Goal: Browse casually

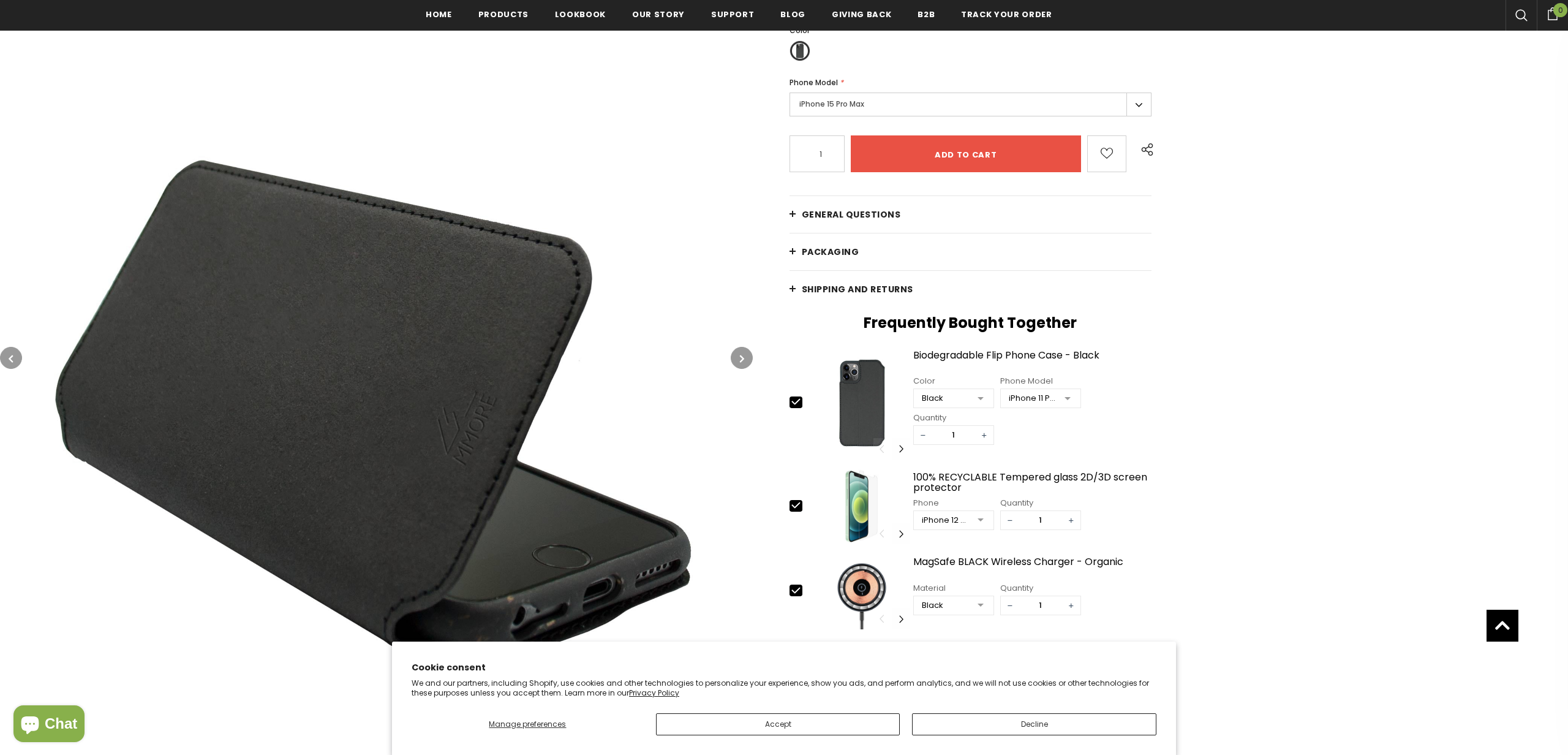
scroll to position [119, 0]
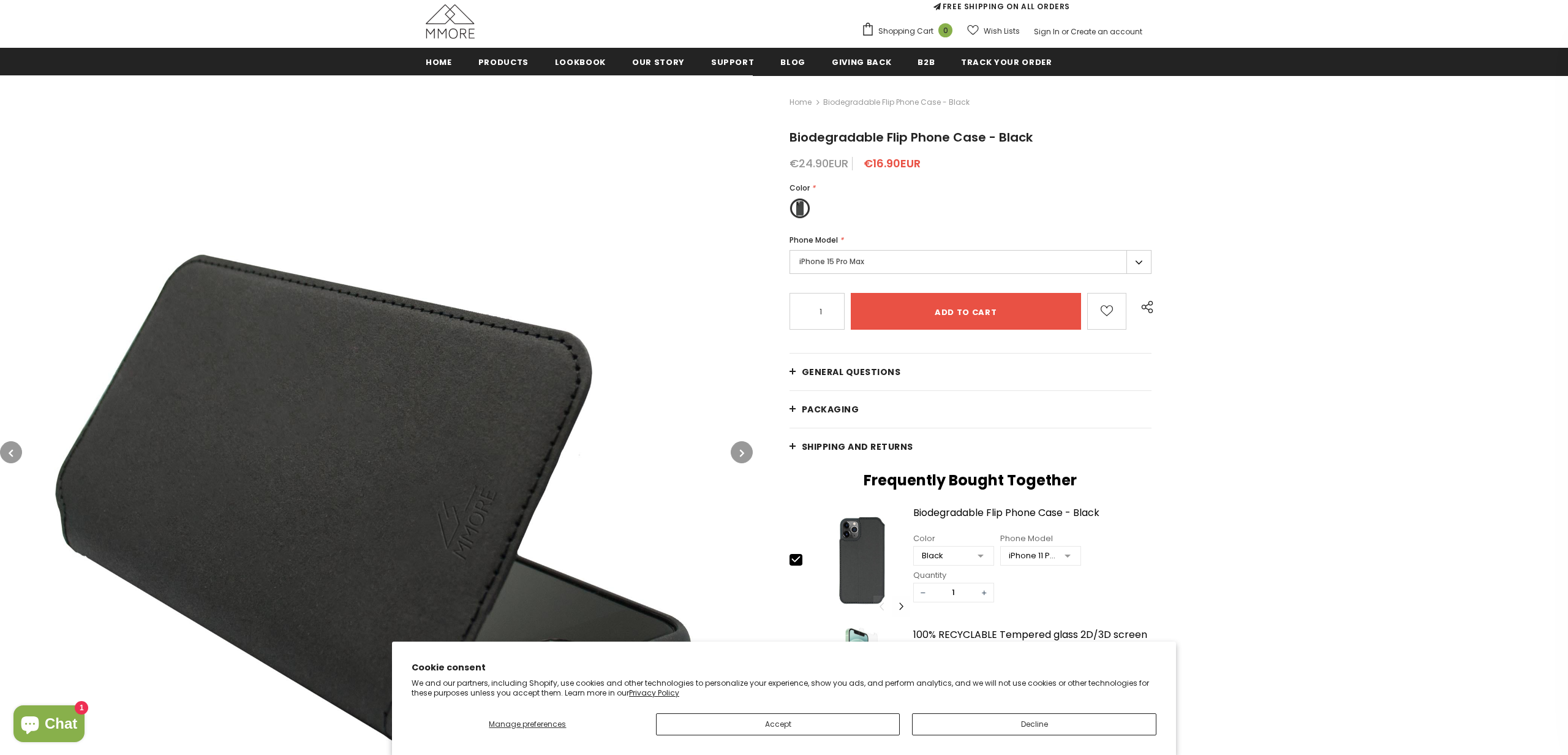
click at [795, 367] on link "General Questions" at bounding box center [970, 372] width 362 height 36
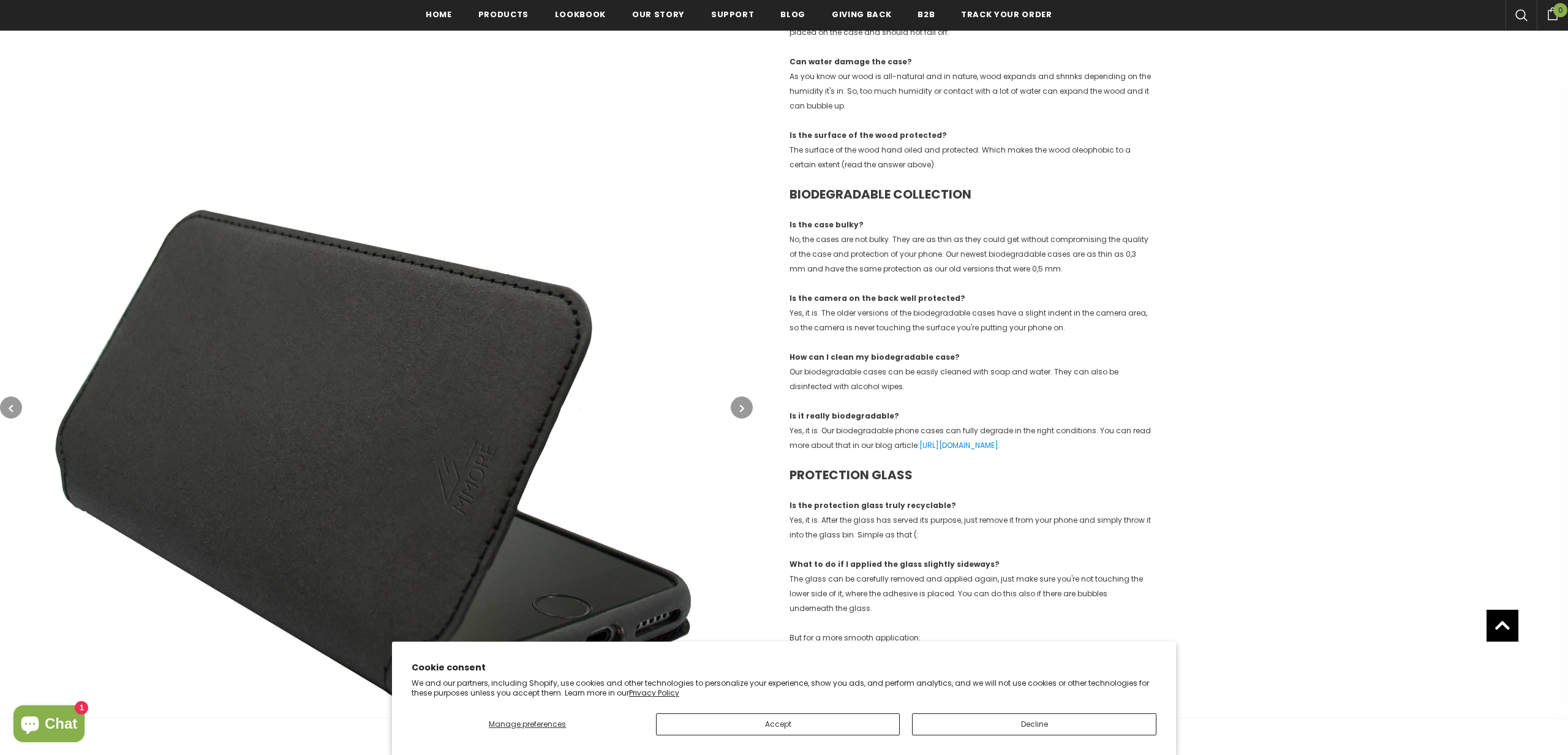
scroll to position [1114, 0]
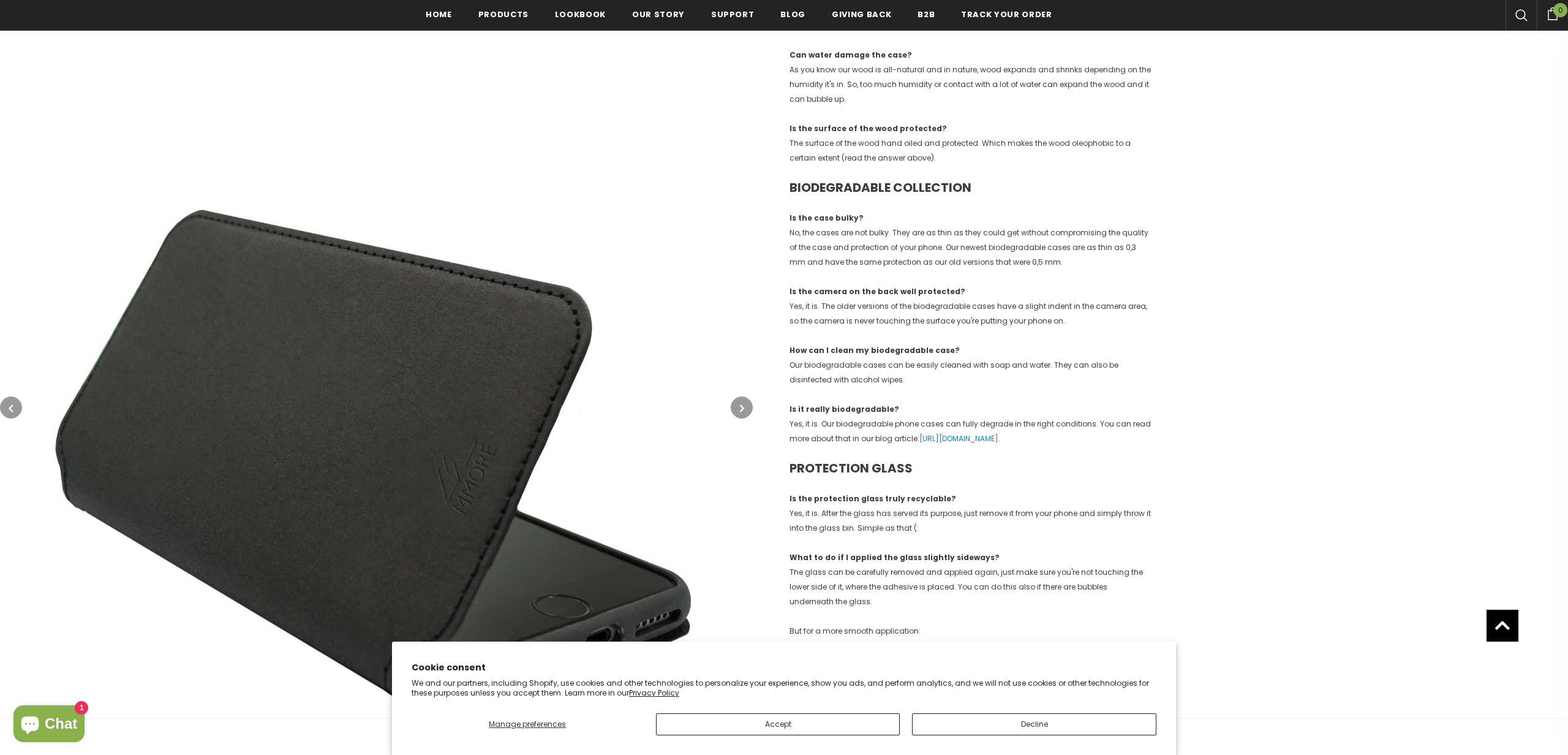
click at [746, 405] on button "button" at bounding box center [741, 407] width 22 height 22
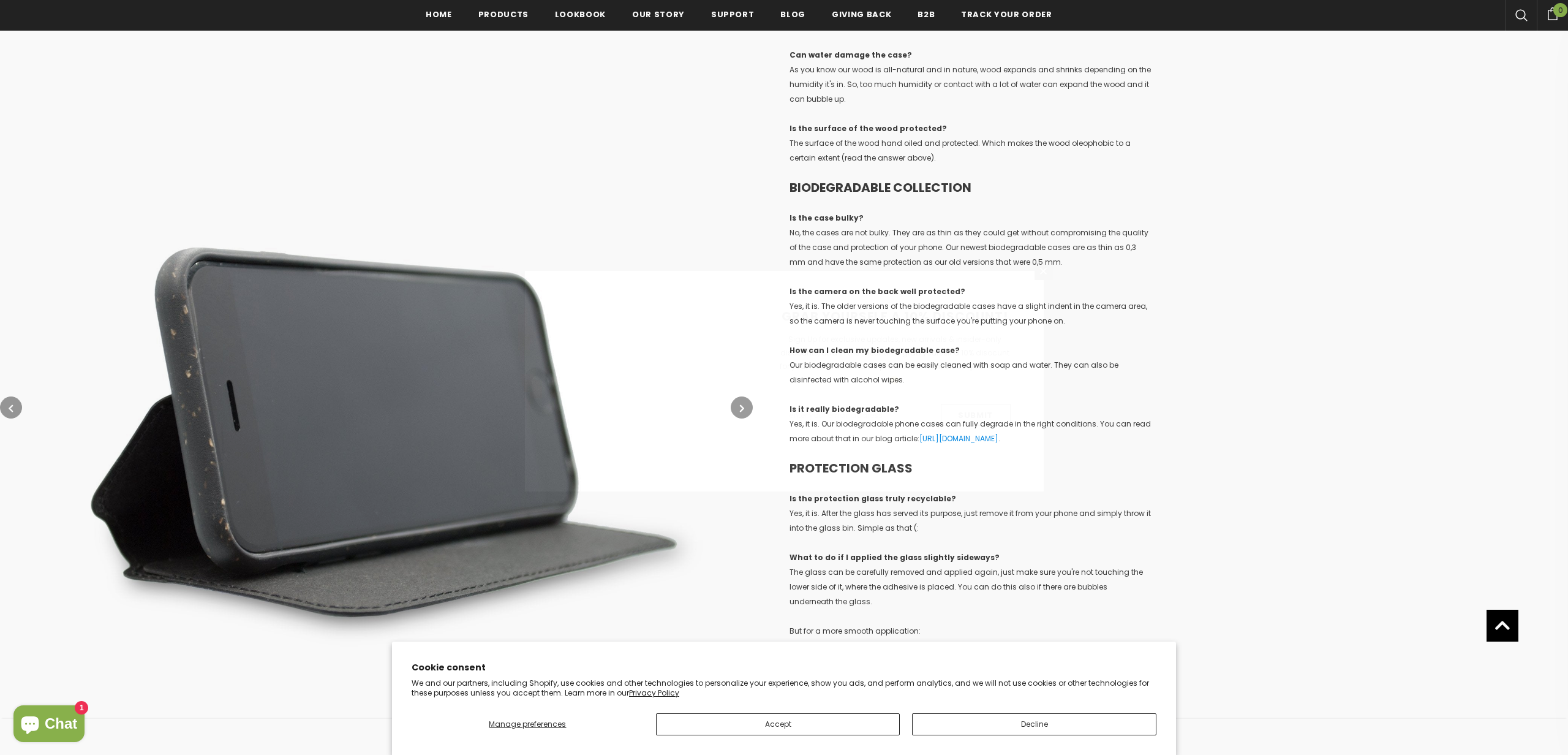
click at [746, 405] on div "GRAB YOURSELF A 10% DISCOUNT! Sign Up for exclusive updates, new arrivals & ins…" at bounding box center [894, 380] width 298 height 220
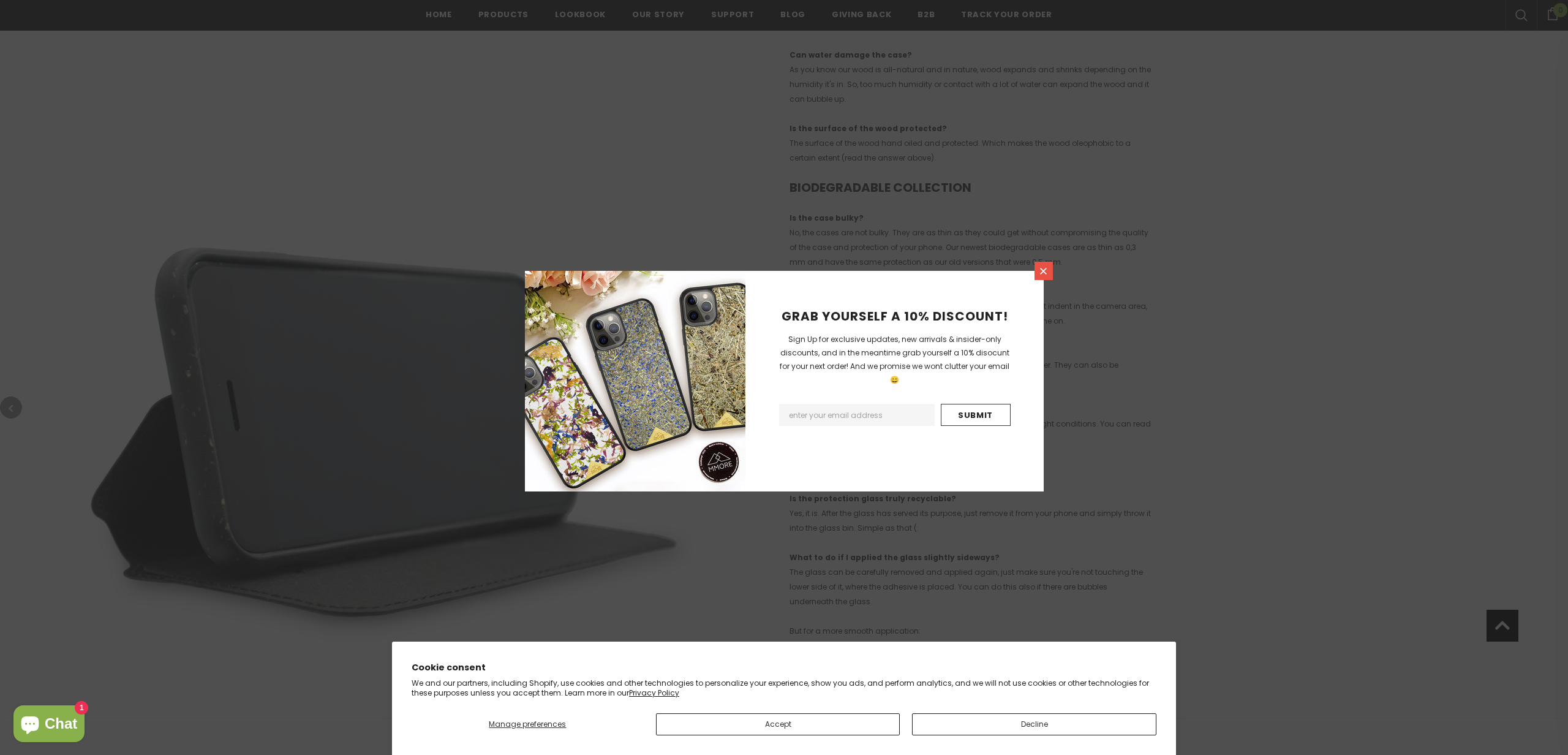
click at [1047, 271] on icon at bounding box center [1043, 270] width 11 height 11
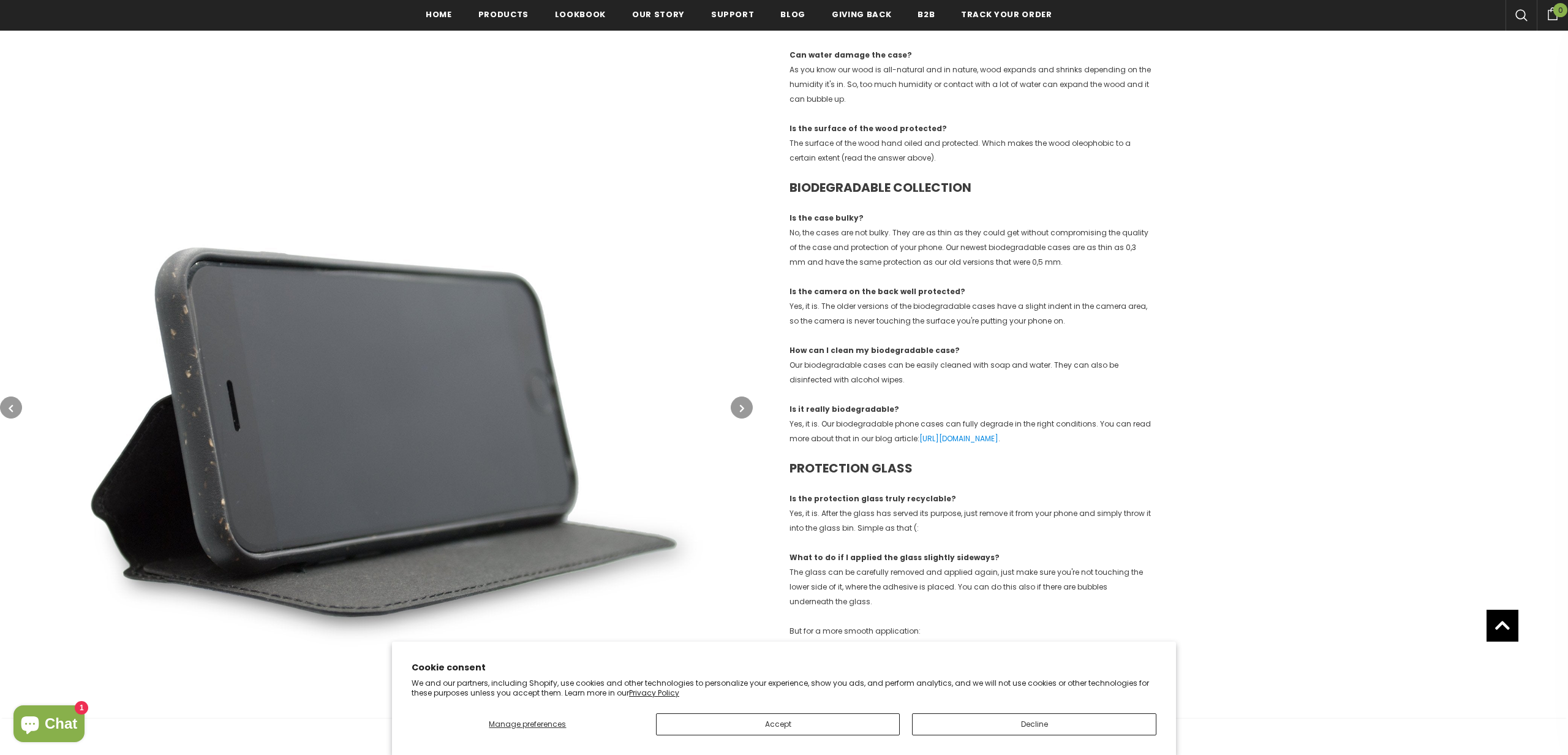
click at [741, 405] on icon "button" at bounding box center [742, 408] width 4 height 12
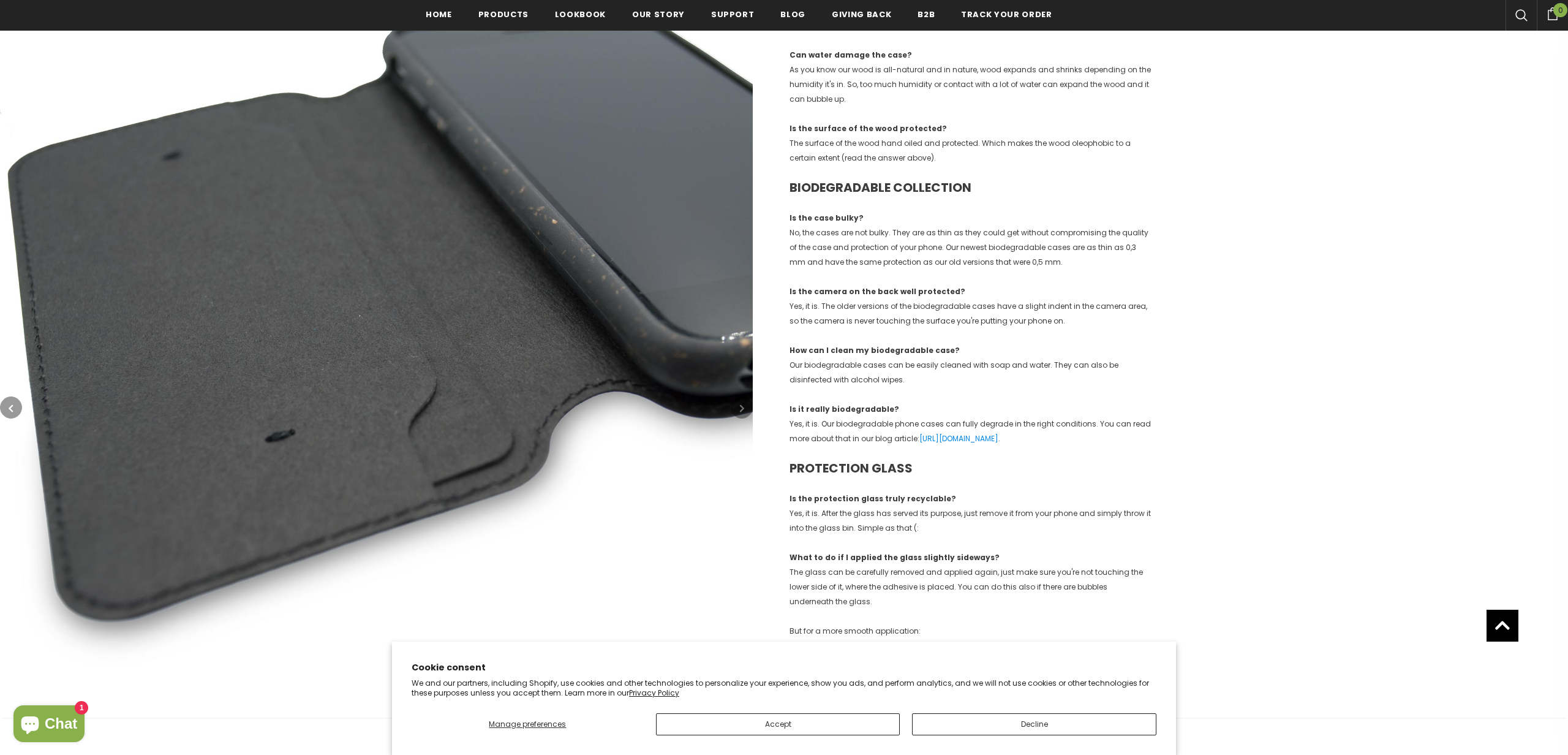
click at [741, 407] on icon "button" at bounding box center [742, 408] width 4 height 12
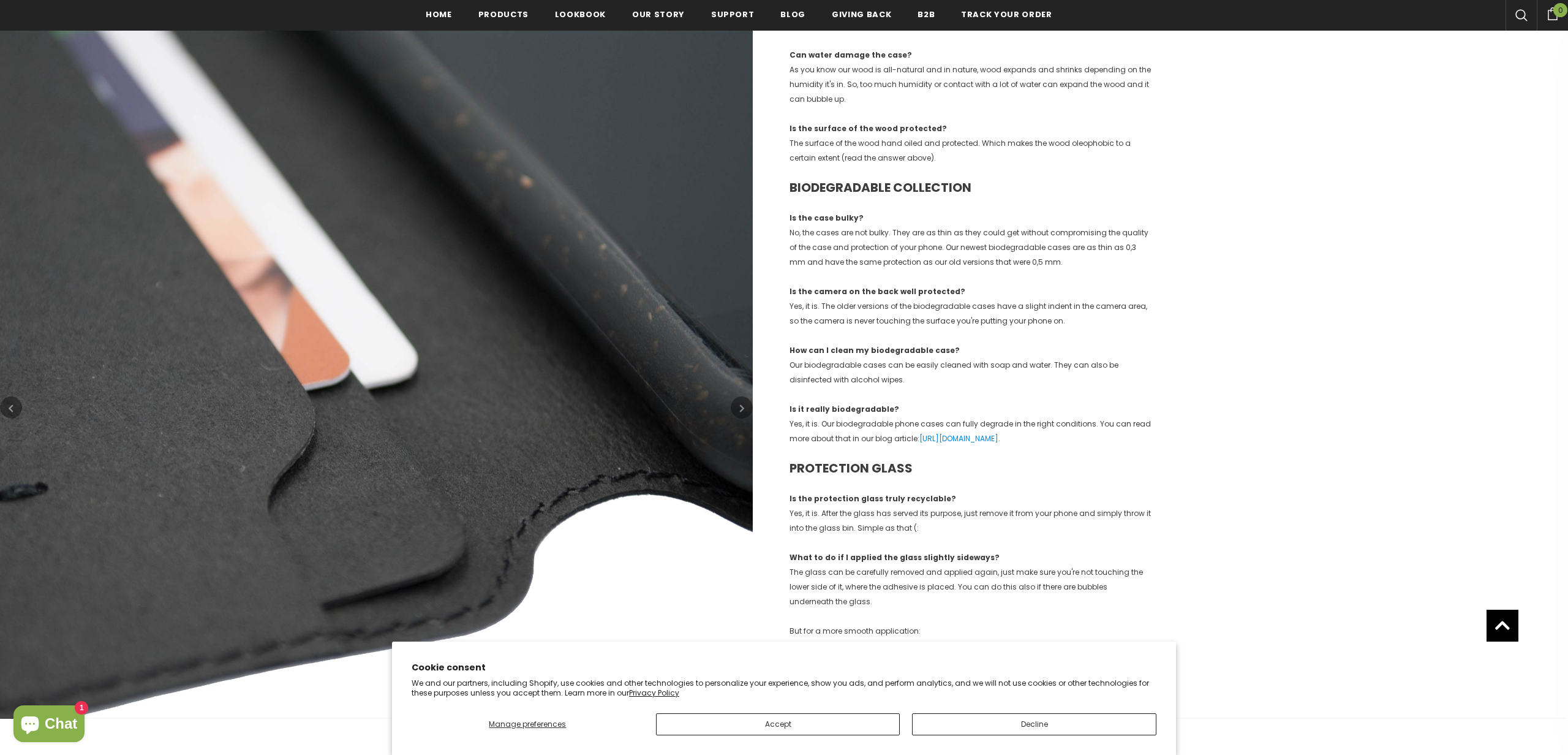
click at [741, 407] on icon "button" at bounding box center [742, 408] width 4 height 12
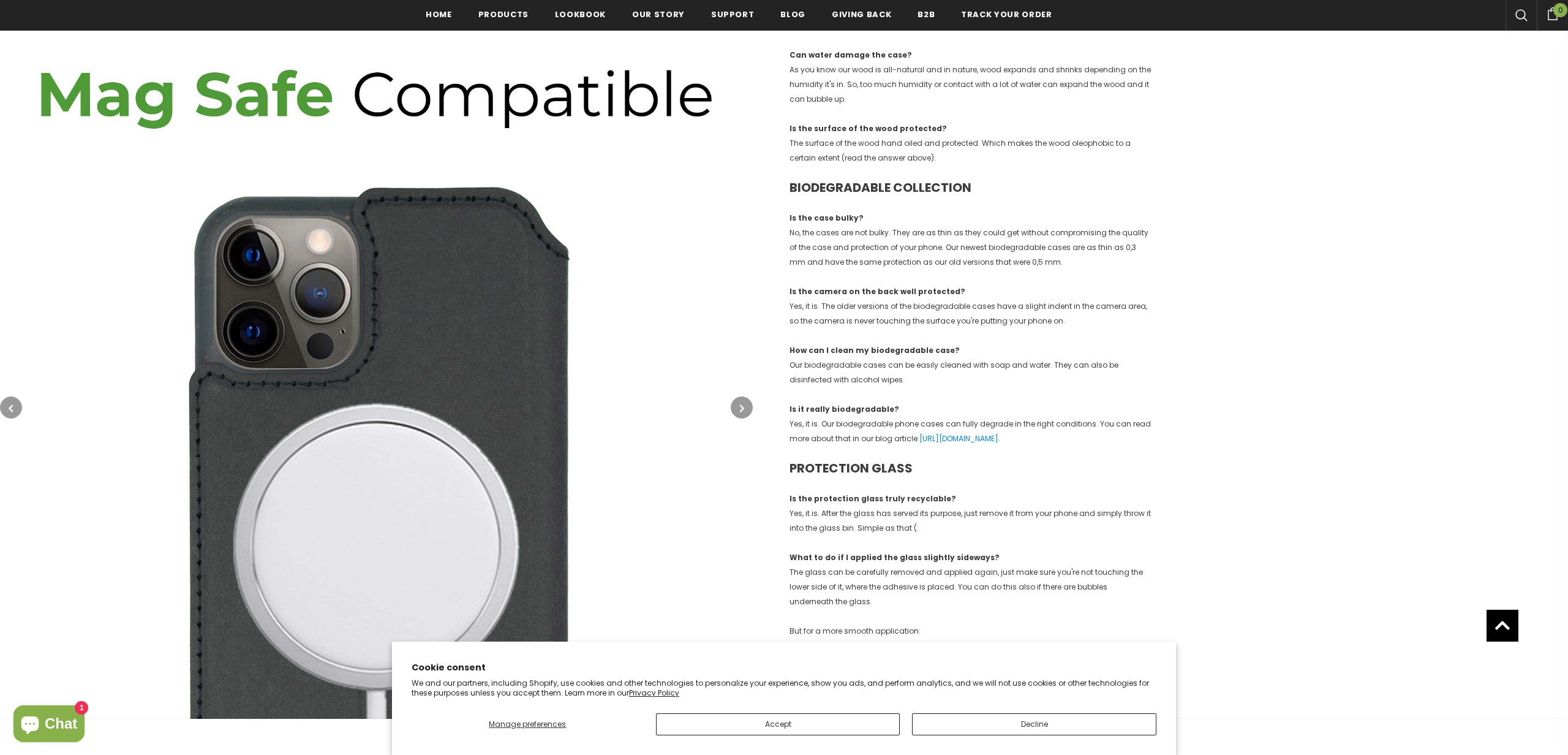
click at [741, 407] on icon "button" at bounding box center [742, 408] width 4 height 12
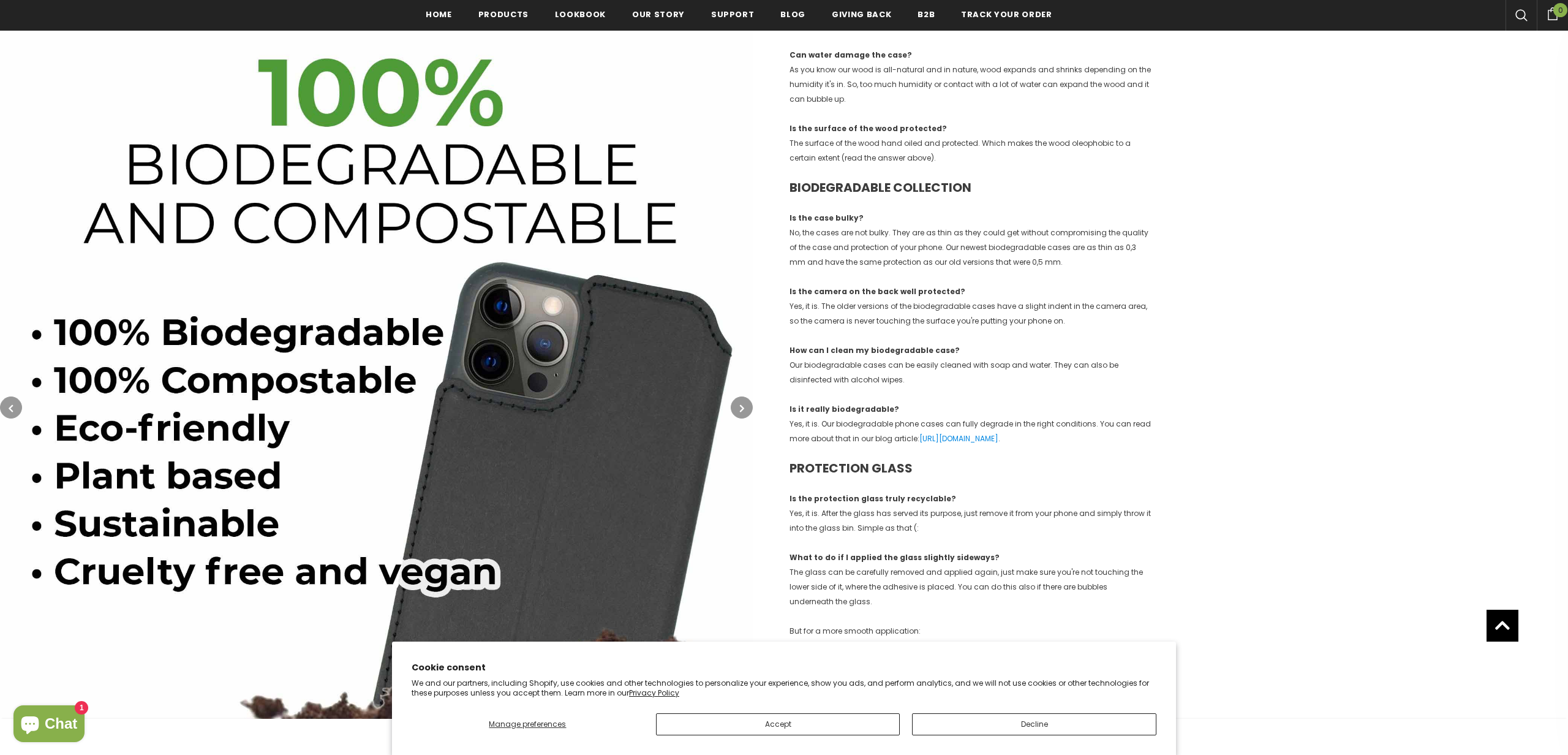
click at [741, 407] on icon "button" at bounding box center [742, 408] width 4 height 12
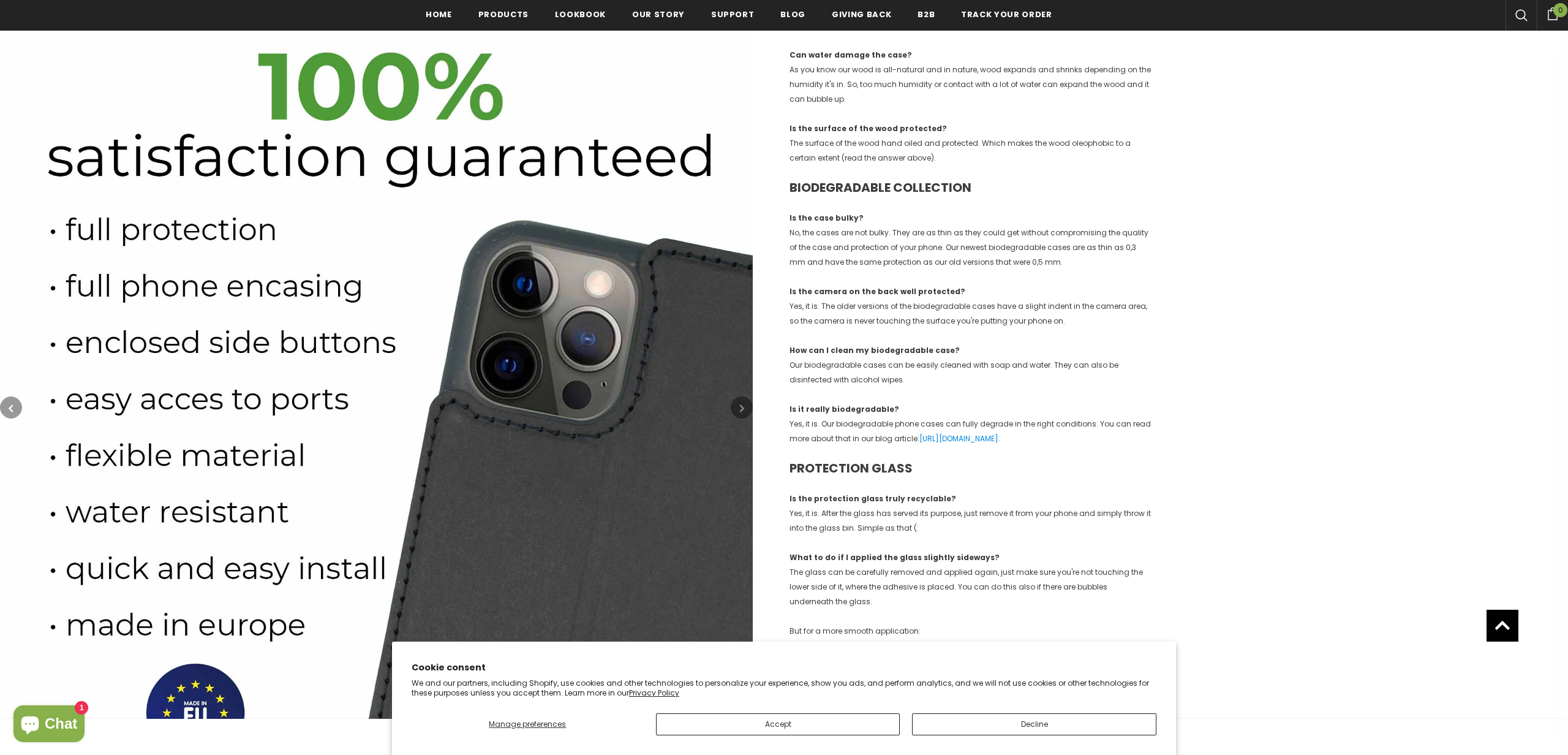
click at [741, 407] on icon "button" at bounding box center [742, 408] width 4 height 12
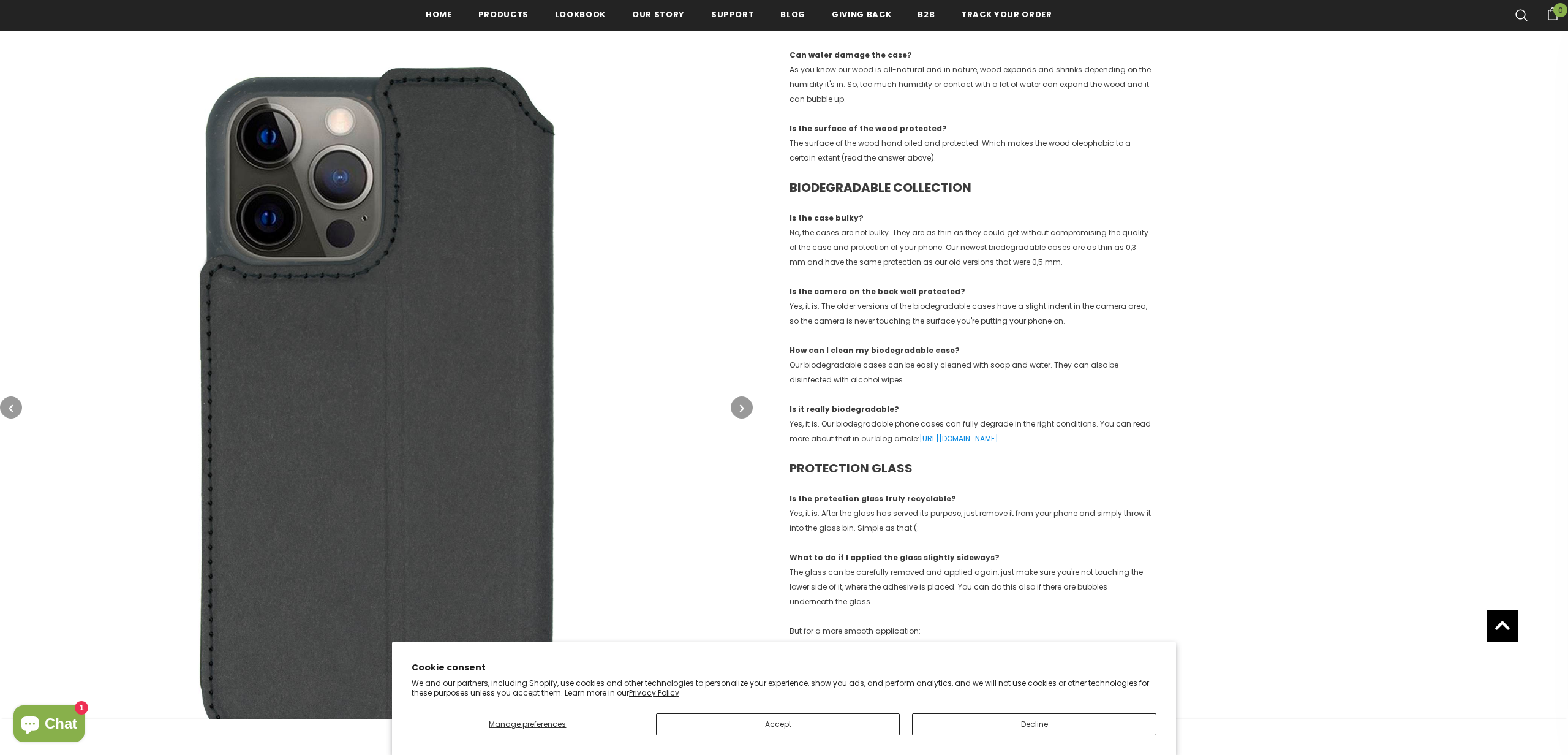
click at [741, 407] on icon "button" at bounding box center [742, 408] width 4 height 12
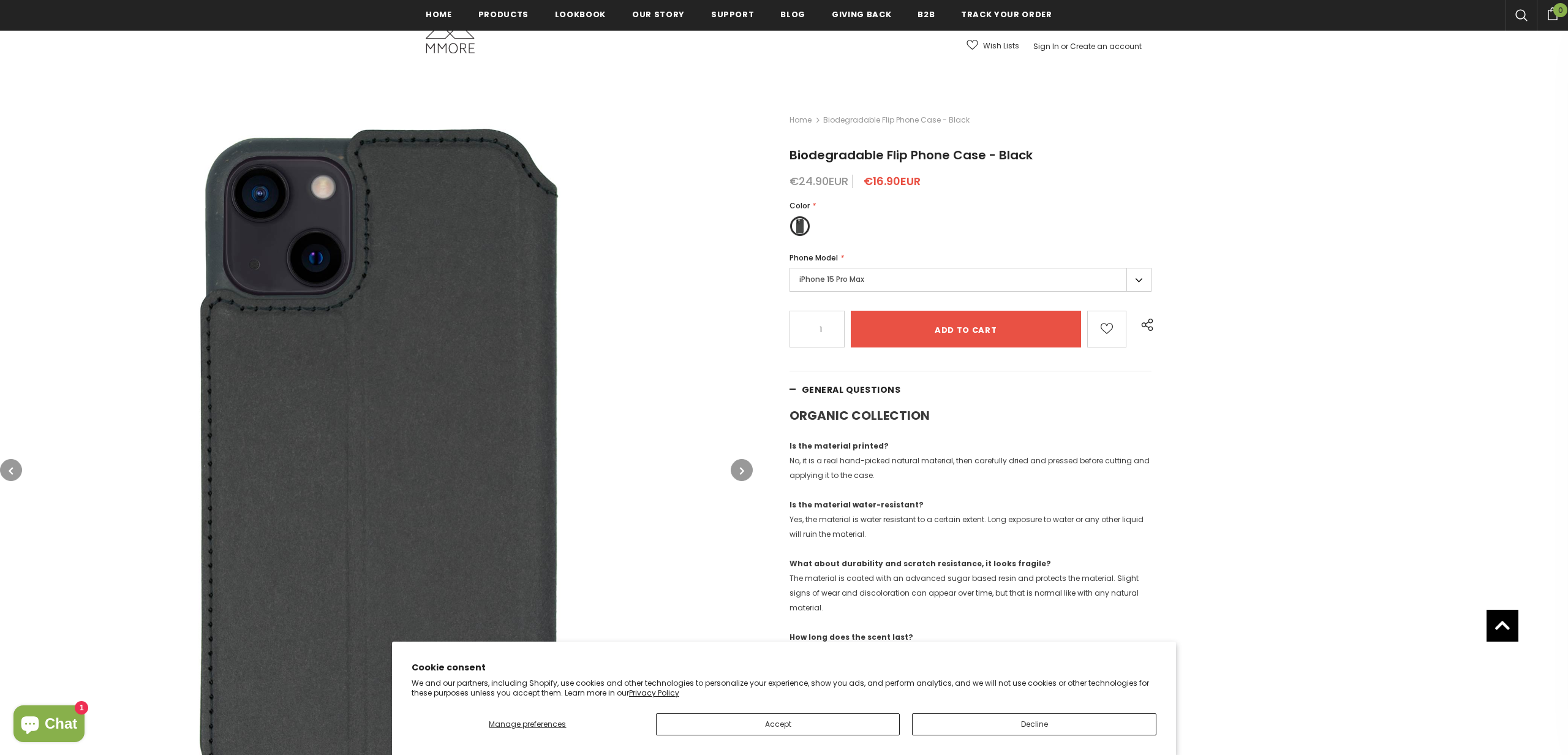
scroll to position [0, 0]
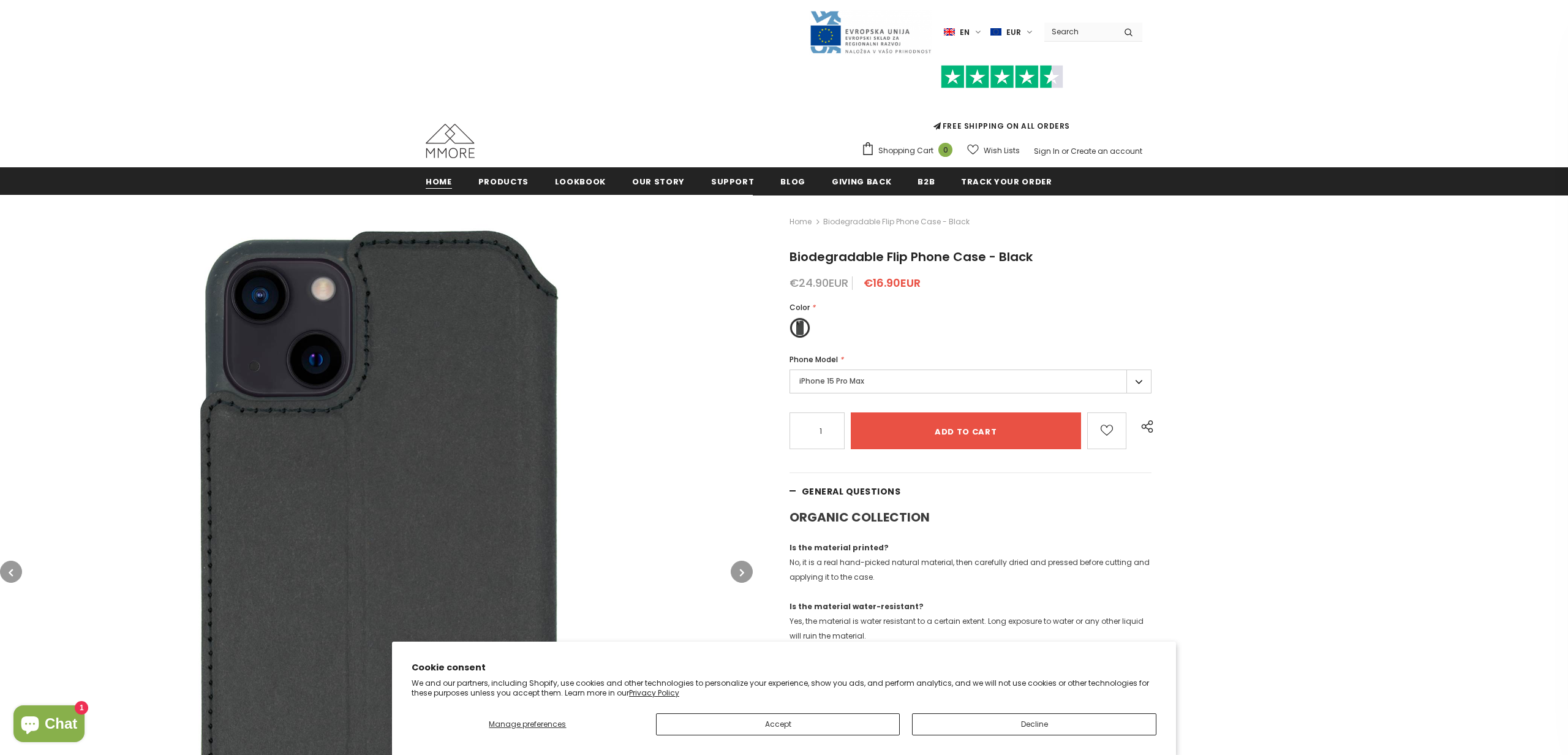
click at [448, 176] on span "Home" at bounding box center [438, 182] width 27 height 12
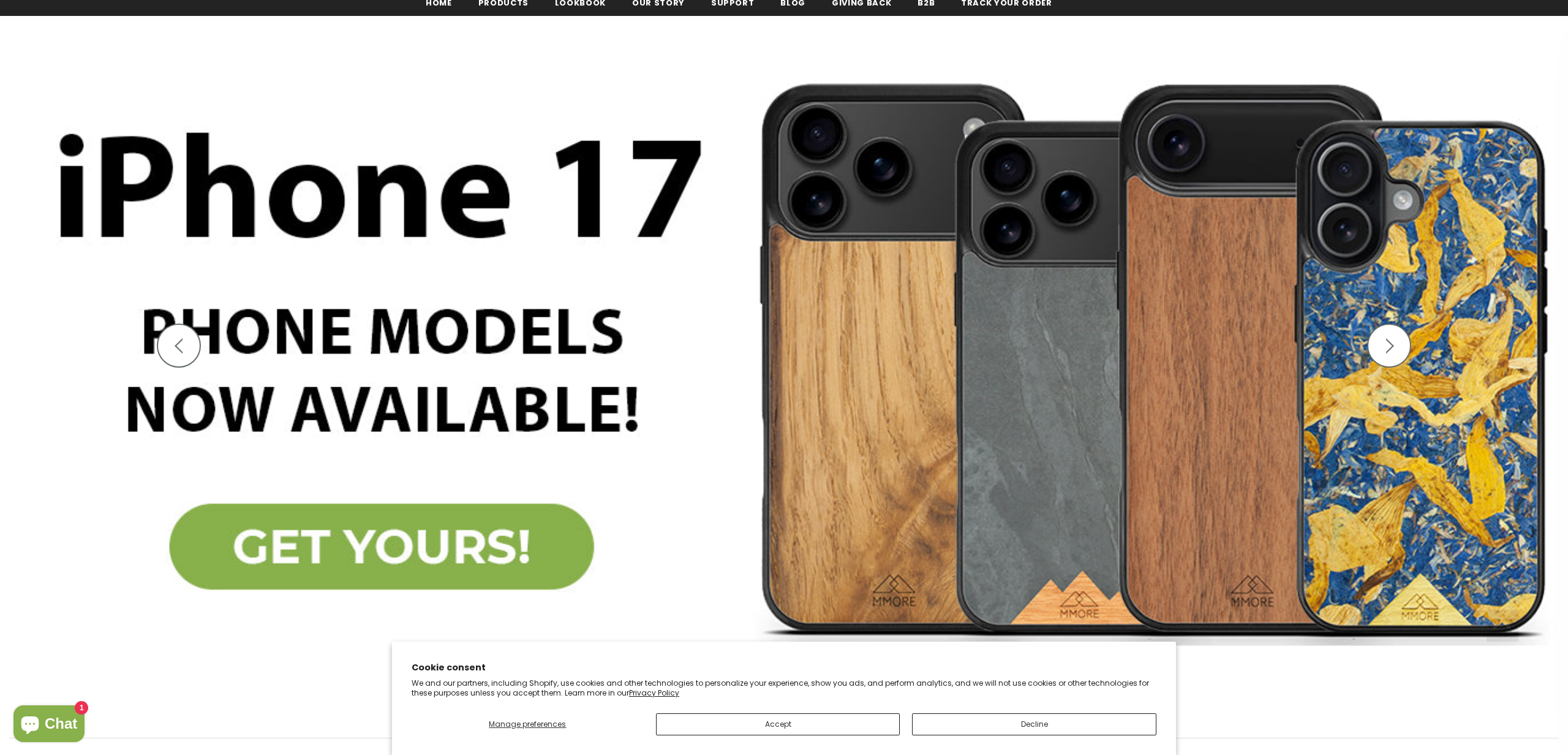
scroll to position [183, 0]
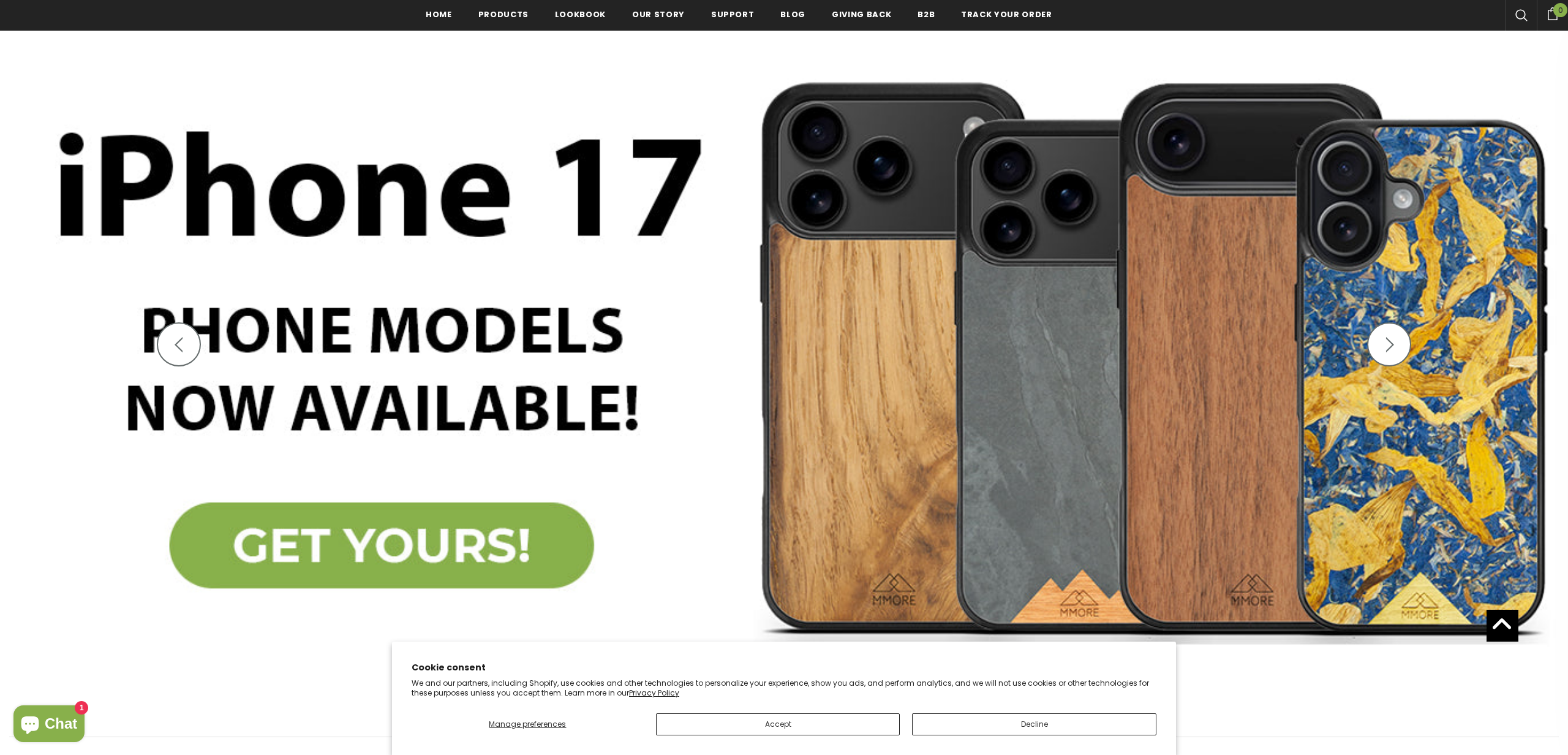
click at [380, 553] on img at bounding box center [784, 358] width 1568 height 686
click at [1016, 725] on button "Decline" at bounding box center [1034, 724] width 245 height 22
